Goal: Information Seeking & Learning: Learn about a topic

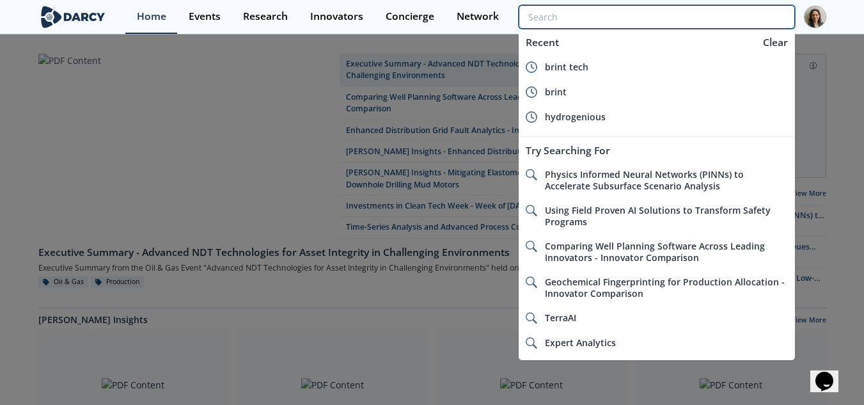
click at [714, 17] on input "search" at bounding box center [657, 17] width 276 height 24
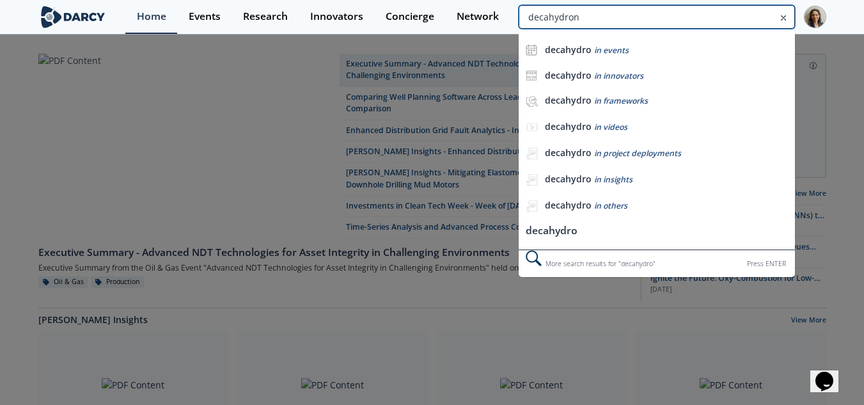
type input "decahydron"
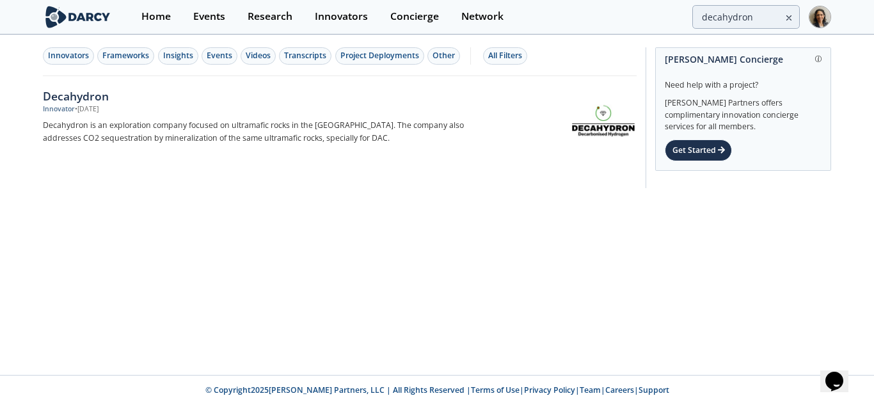
click at [35, 94] on div "Innovators Frameworks Insights Events Videos Transcripts Project Deployments Ot…" at bounding box center [437, 121] width 874 height 170
click at [74, 95] on div "Decahydron" at bounding box center [254, 96] width 423 height 17
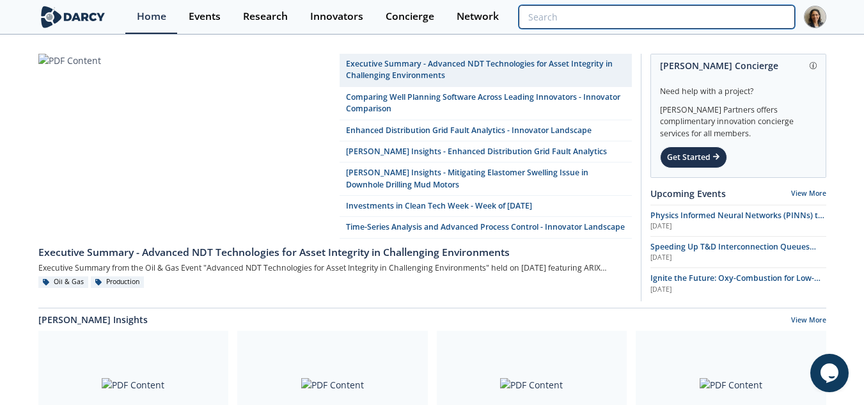
click at [715, 13] on input "search" at bounding box center [657, 17] width 276 height 24
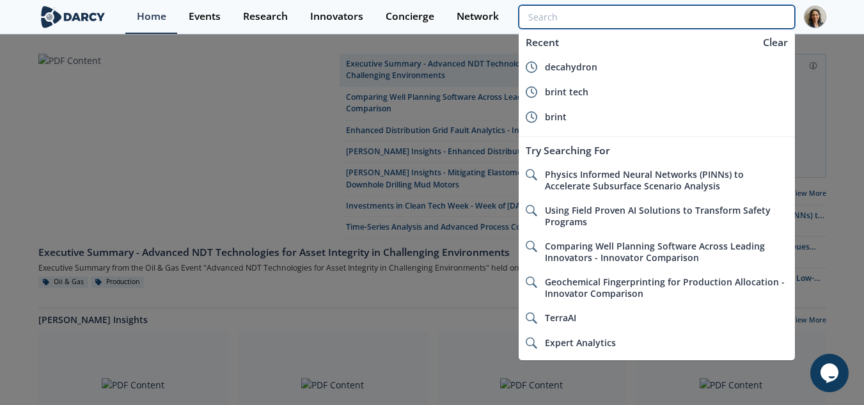
paste input "DirectH2"
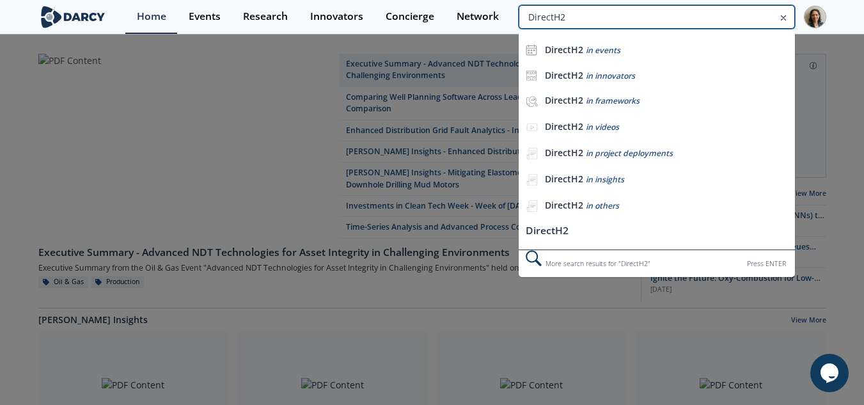
type input "DirectH2"
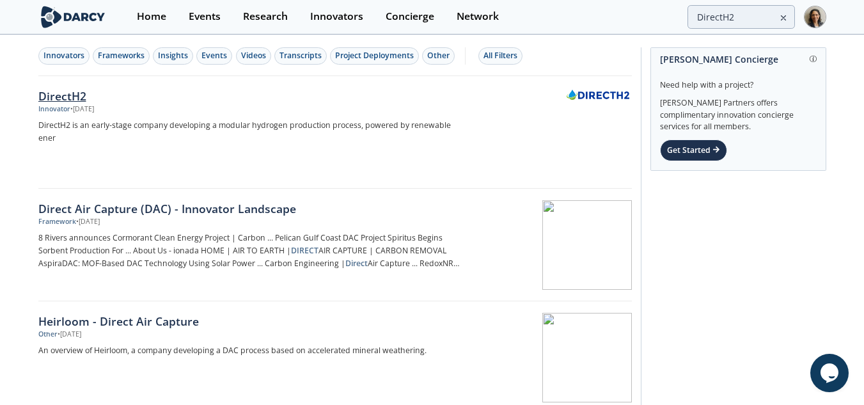
click at [287, 104] on div "Innovator • [DATE]" at bounding box center [249, 109] width 423 height 10
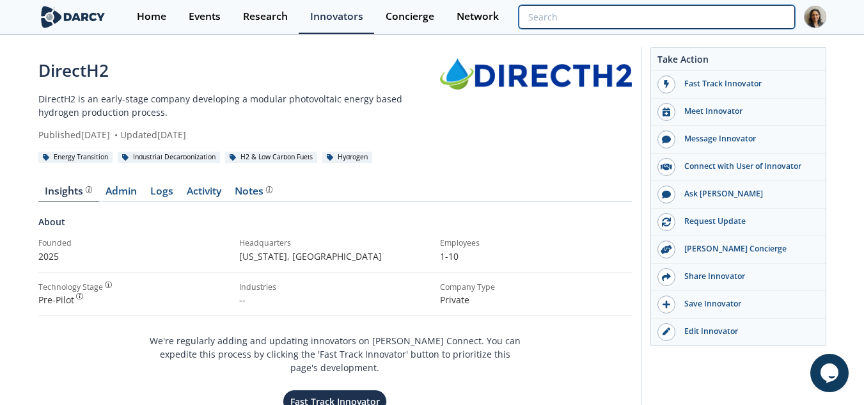
click at [703, 23] on input "search" at bounding box center [657, 17] width 276 height 24
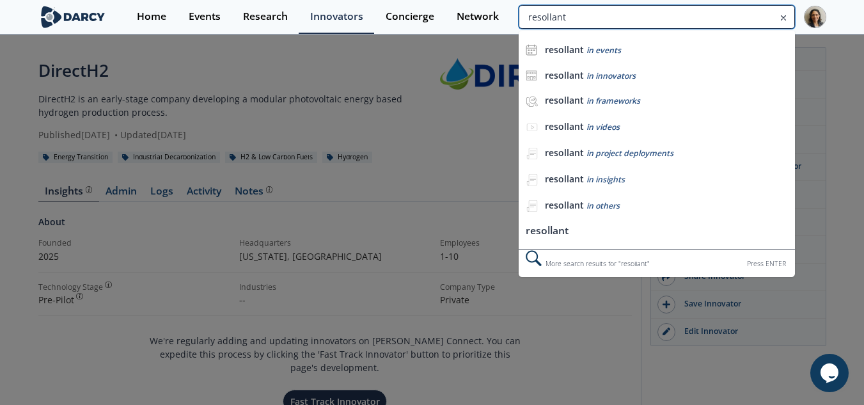
type input "resollant"
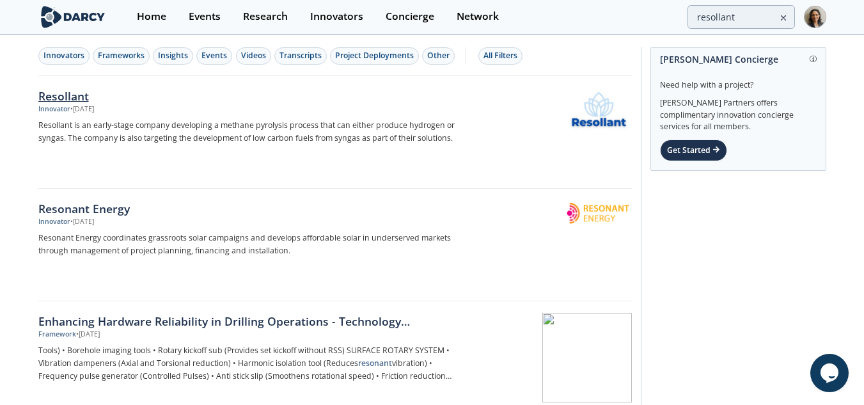
click at [246, 113] on div "Innovator • [DATE]" at bounding box center [249, 109] width 423 height 10
